Goal: Task Accomplishment & Management: Use online tool/utility

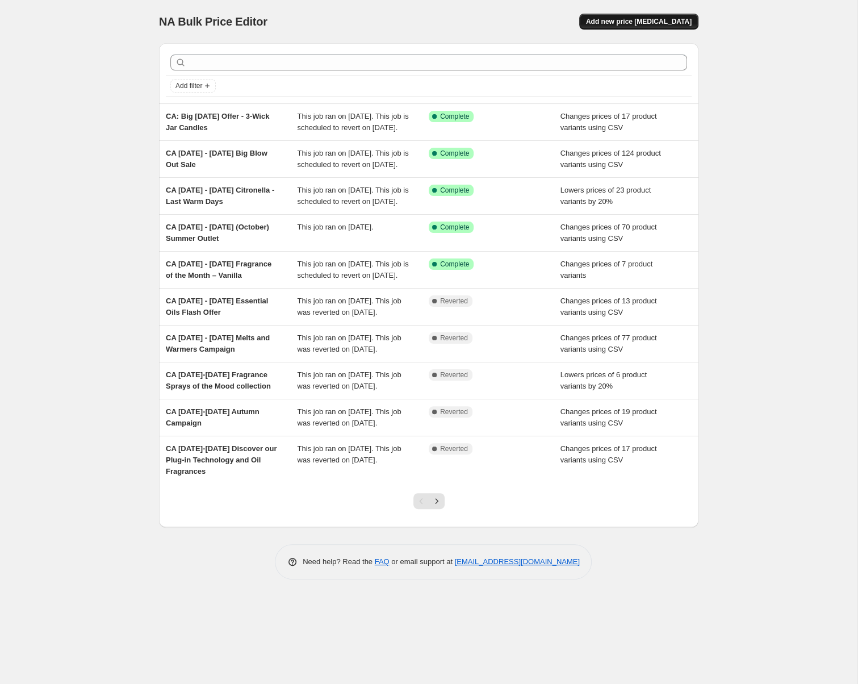
click at [692, 26] on span "Add new price [MEDICAL_DATA]" at bounding box center [639, 21] width 106 height 9
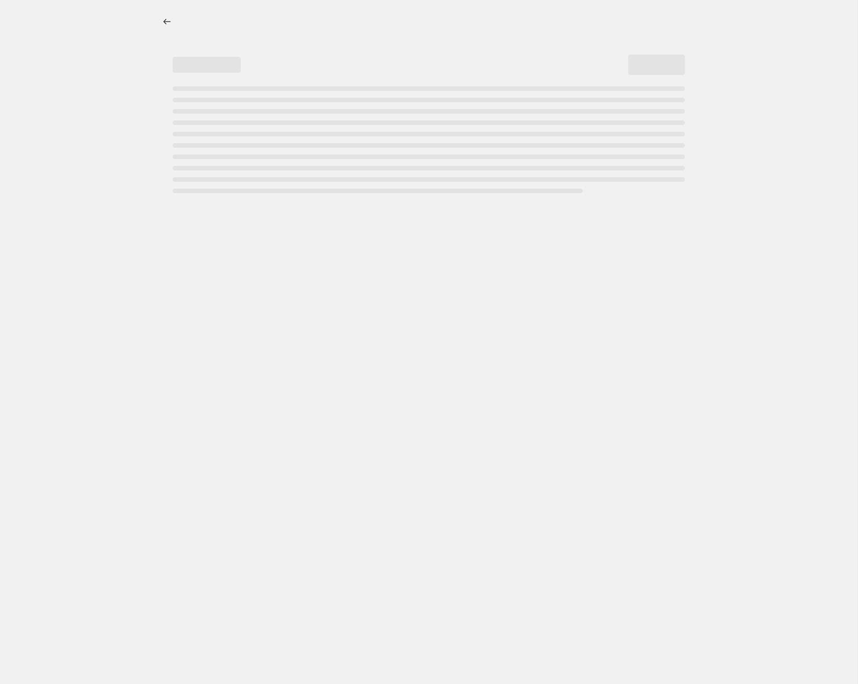
select select "percentage"
